Goal: Find specific page/section: Find specific page/section

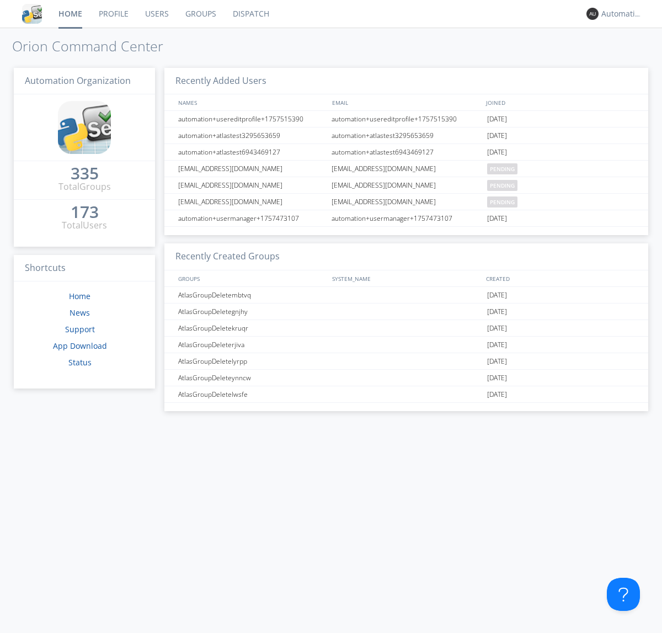
click at [250, 14] on link "Dispatch" at bounding box center [251, 14] width 53 height 28
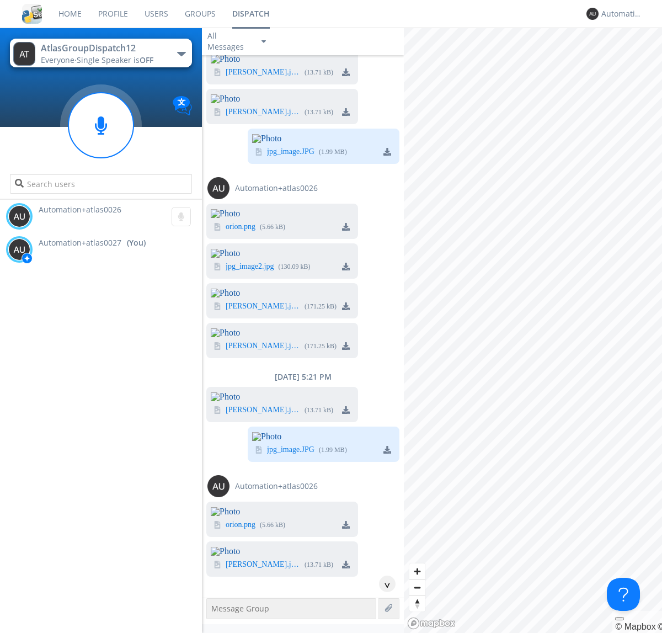
scroll to position [3564, 0]
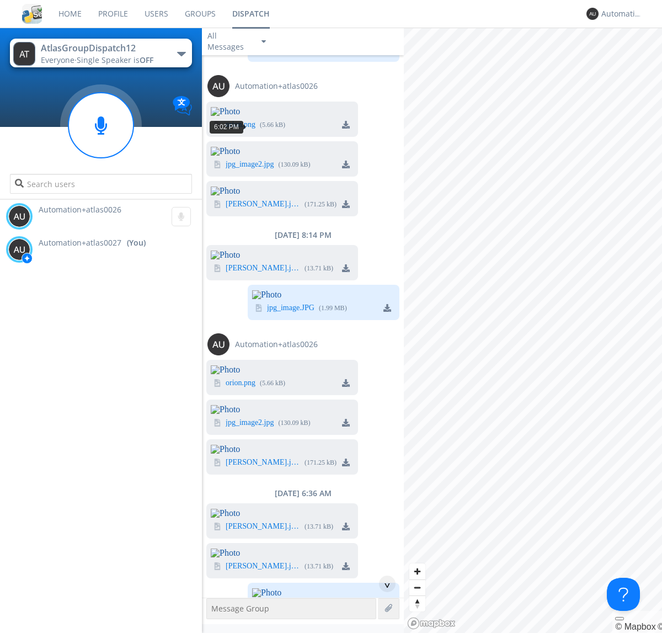
scroll to position [20, 0]
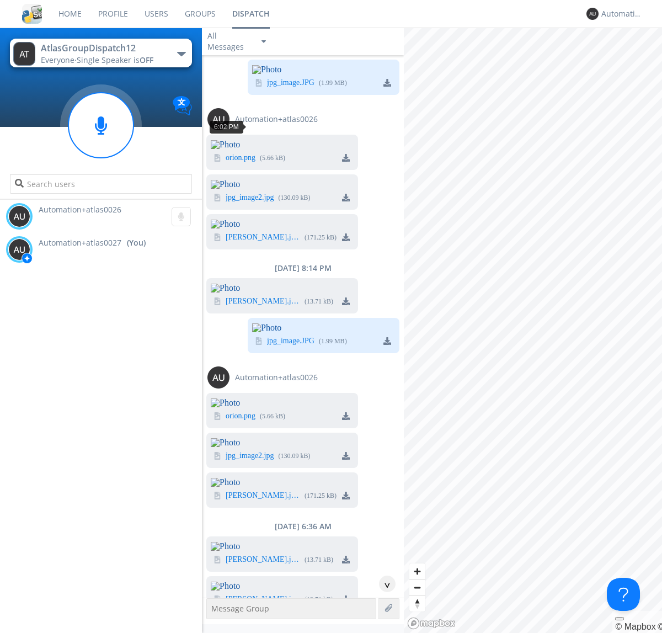
click at [383, 584] on div "^" at bounding box center [387, 583] width 17 height 17
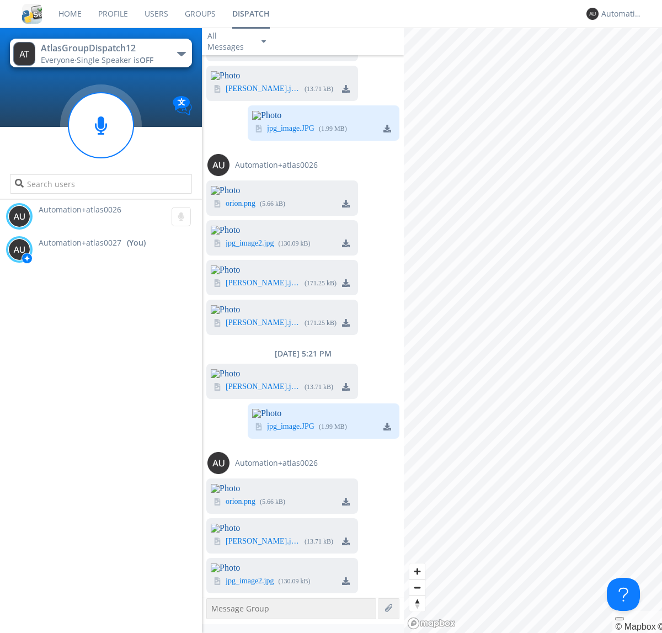
scroll to position [3872, 0]
click at [346, 580] on img at bounding box center [346, 581] width 8 height 8
click at [619, 14] on div "Automation+atlas0027" at bounding box center [621, 13] width 41 height 11
